Goal: Task Accomplishment & Management: Manage account settings

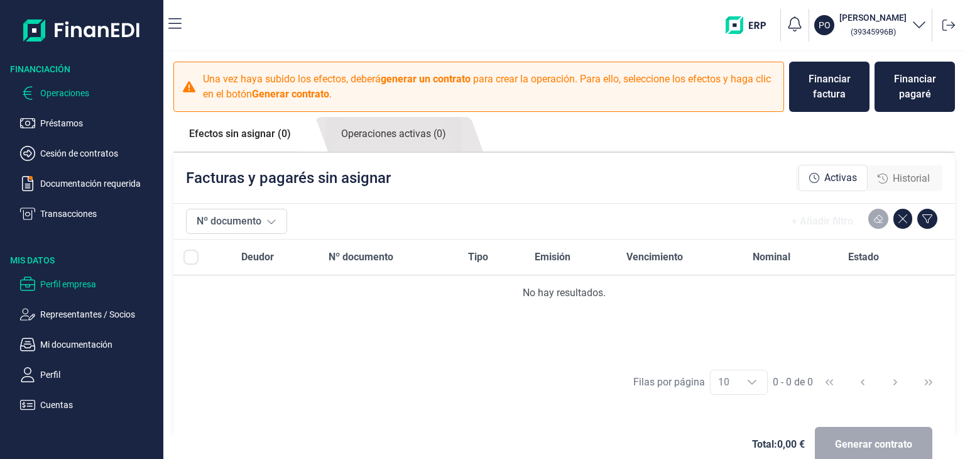
click at [73, 285] on p "Perfil empresa" at bounding box center [99, 284] width 118 height 15
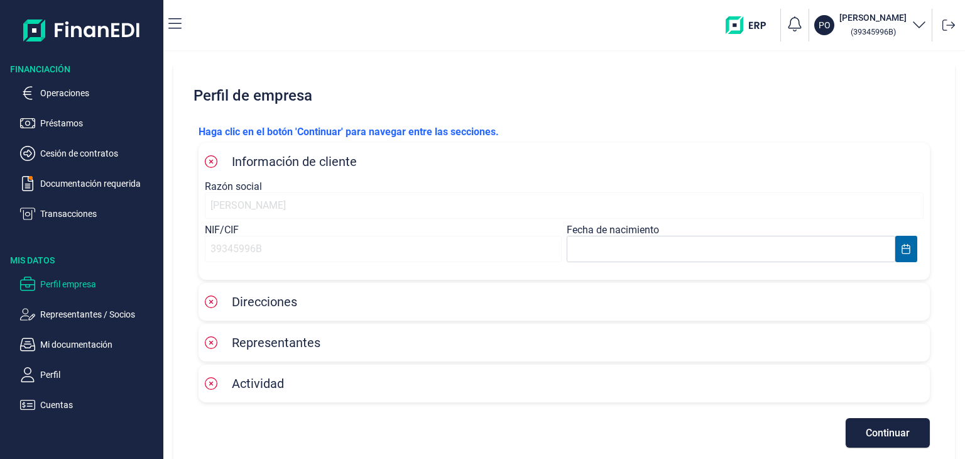
drag, startPoint x: 323, startPoint y: 202, endPoint x: 312, endPoint y: 229, distance: 29.3
click at [312, 229] on div "Razón social [PERSON_NAME] NIF/CIF 39345996B Fecha de nacimiento" at bounding box center [564, 226] width 719 height 93
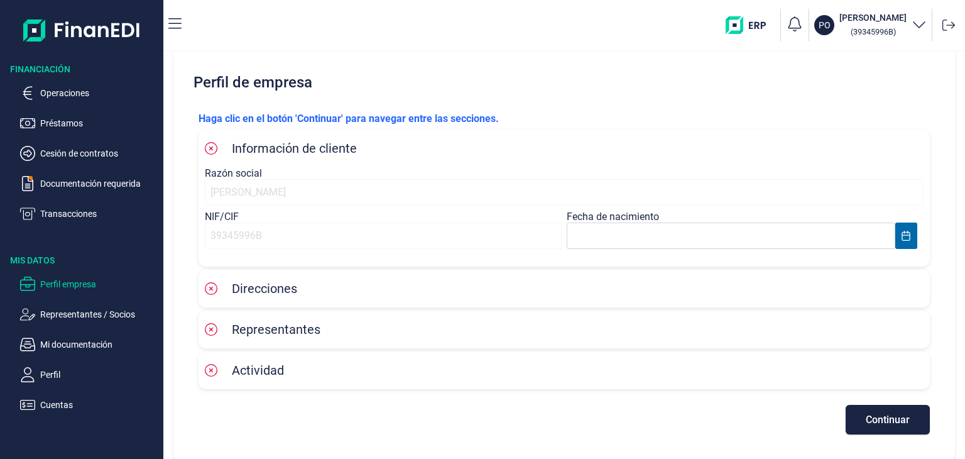
click at [436, 285] on div "Direcciones" at bounding box center [564, 288] width 719 height 19
click at [256, 294] on span "Direcciones" at bounding box center [264, 288] width 65 height 15
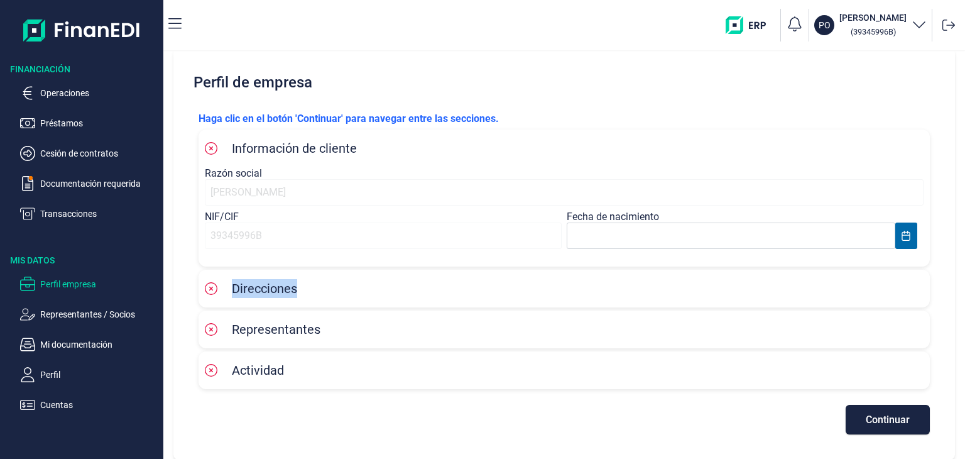
click at [256, 294] on span "Direcciones" at bounding box center [264, 288] width 65 height 15
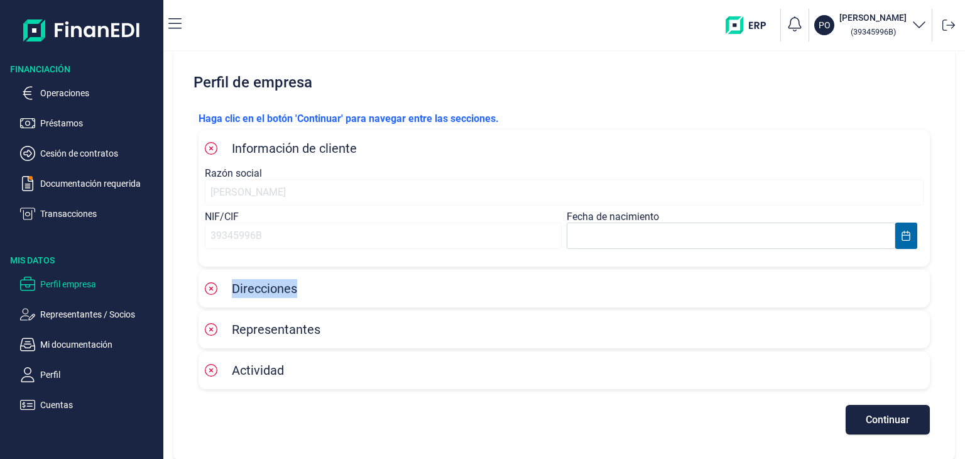
click at [920, 26] on icon "button" at bounding box center [919, 24] width 12 height 6
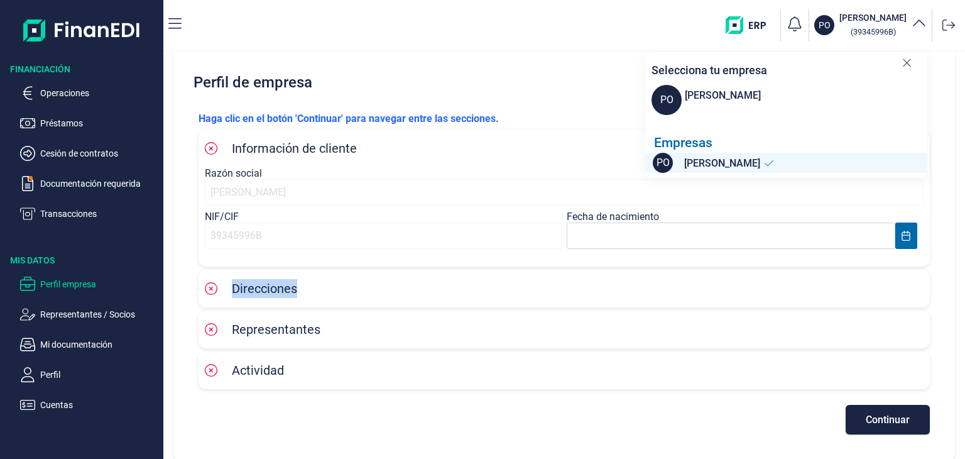
click at [726, 30] on img "button" at bounding box center [751, 25] width 50 height 18
